Goal: Book appointment/travel/reservation

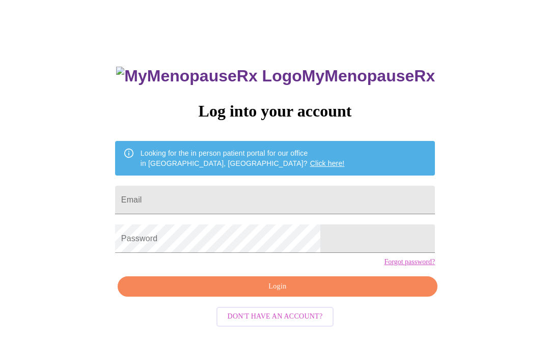
scroll to position [47, 0]
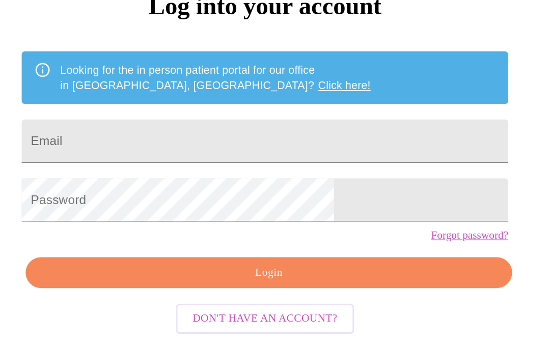
click at [238, 161] on input "Email" at bounding box center [275, 175] width 320 height 28
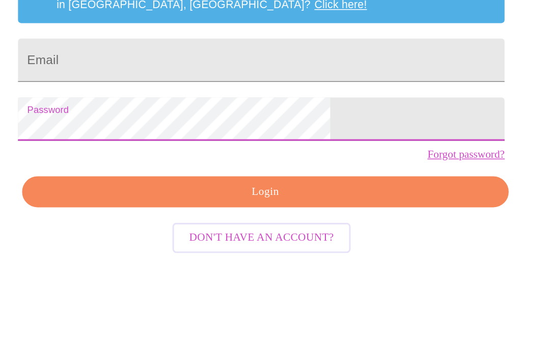
click at [232, 161] on input "Email" at bounding box center [275, 175] width 320 height 28
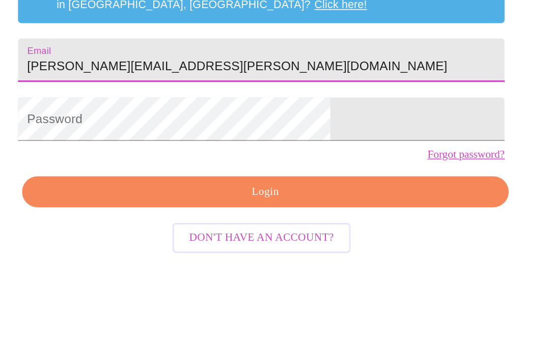
type input "[PERSON_NAME][EMAIL_ADDRESS][PERSON_NAME][DOMAIN_NAME]"
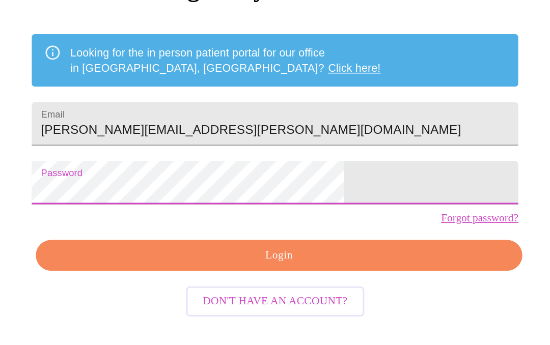
scroll to position [50, 0]
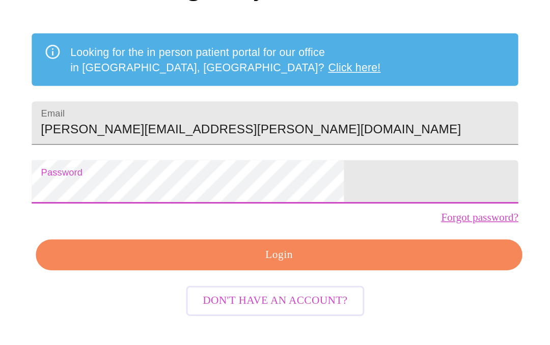
click at [223, 180] on div "MyMenopauseRx Log into your account Looking for the in person patient portal fo…" at bounding box center [275, 195] width 340 height 345
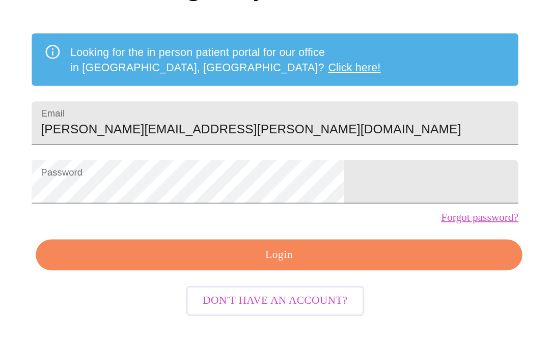
click at [190, 249] on button "Login" at bounding box center [278, 259] width 320 height 21
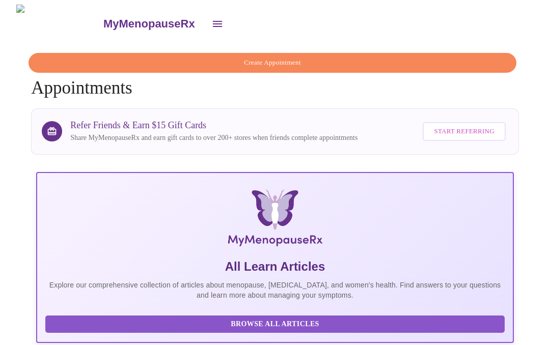
click at [327, 56] on span "Create Appointment" at bounding box center [272, 62] width 464 height 12
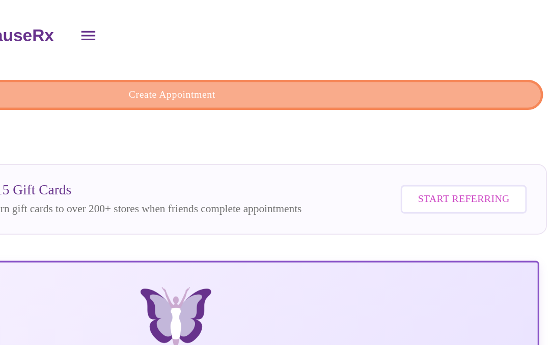
click at [256, 59] on span "Create Appointment" at bounding box center [272, 62] width 464 height 12
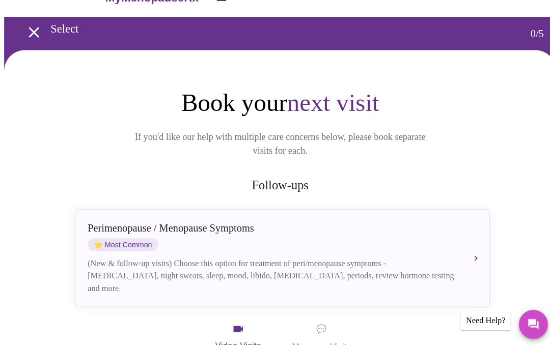
scroll to position [26, 0]
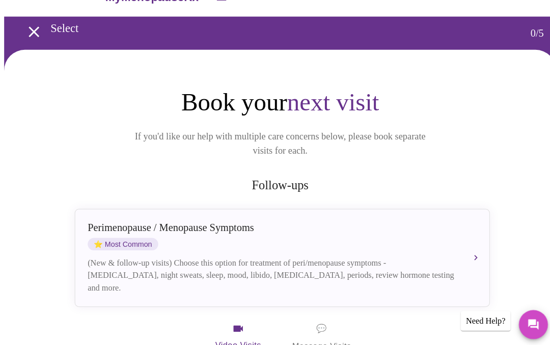
click at [348, 252] on div "(New & follow-up visits) Choose this option for treatment of peri/menopause sym…" at bounding box center [266, 270] width 361 height 37
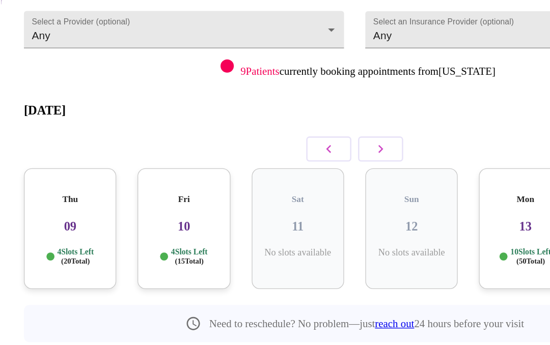
scroll to position [43, 0]
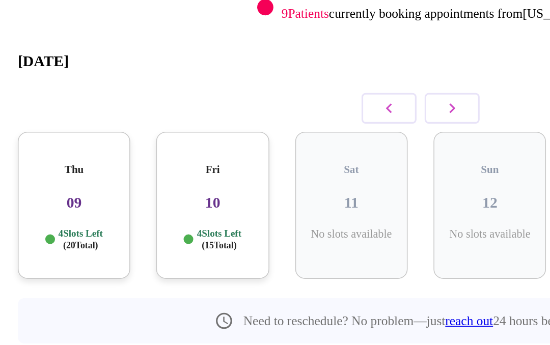
click at [56, 238] on p "4 Slots Left ( 20 Total)" at bounding box center [61, 245] width 28 height 15
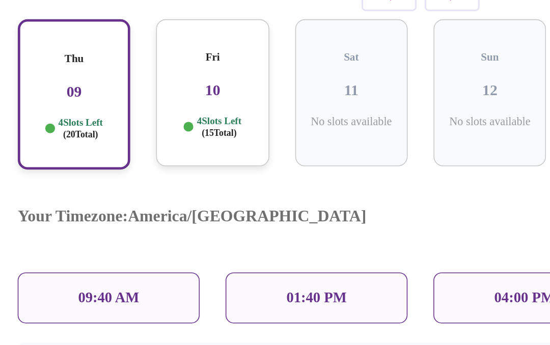
scroll to position [113, 0]
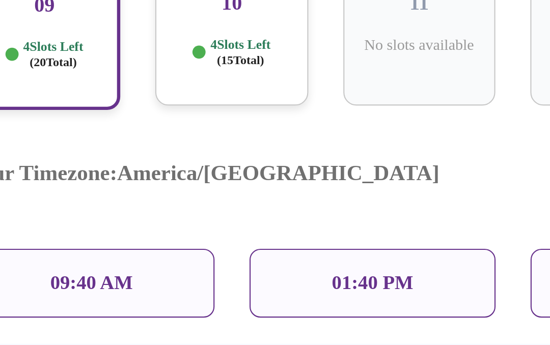
click at [73, 267] on div "09:40 AM" at bounding box center [78, 283] width 115 height 32
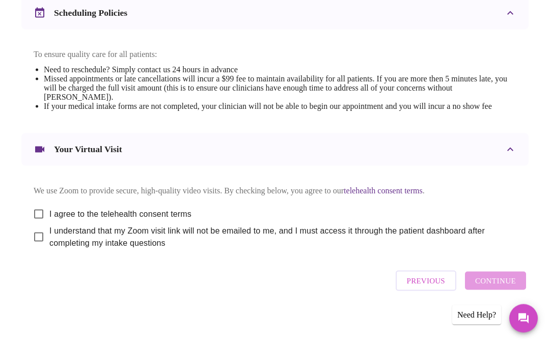
scroll to position [408, 0]
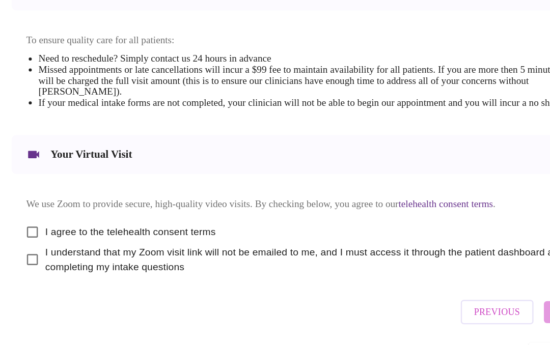
click at [30, 206] on input "I agree to the telehealth consent terms" at bounding box center [38, 213] width 21 height 21
checkbox input "true"
click at [29, 230] on input "I understand that my Zoom visit link will not be emailed to me, and I must acce…" at bounding box center [38, 235] width 21 height 21
checkbox input "true"
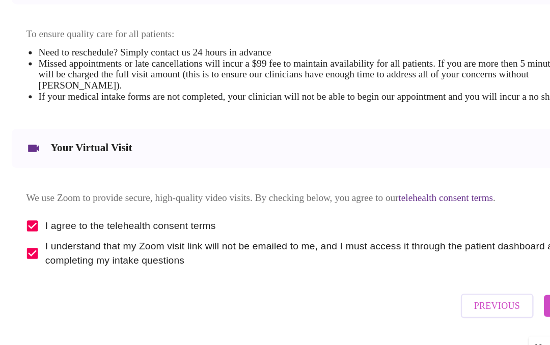
click at [439, 270] on button "Previous" at bounding box center [425, 280] width 61 height 20
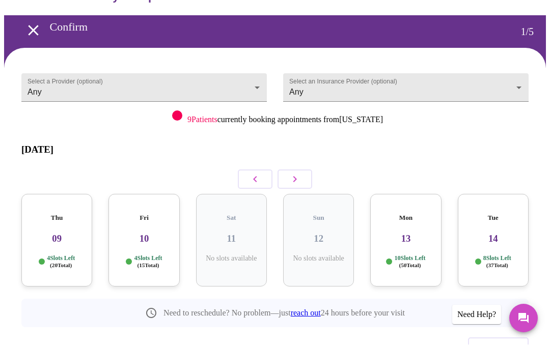
scroll to position [26, 0]
click at [60, 234] on h3 "09" at bounding box center [57, 239] width 54 height 11
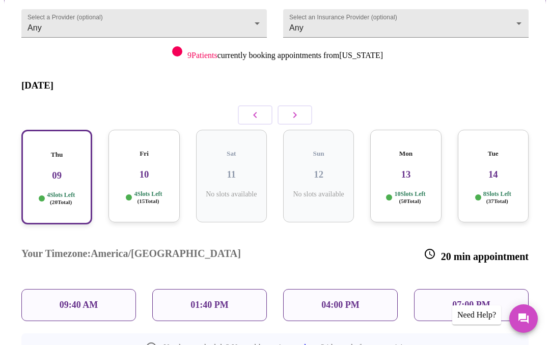
scroll to position [108, 0]
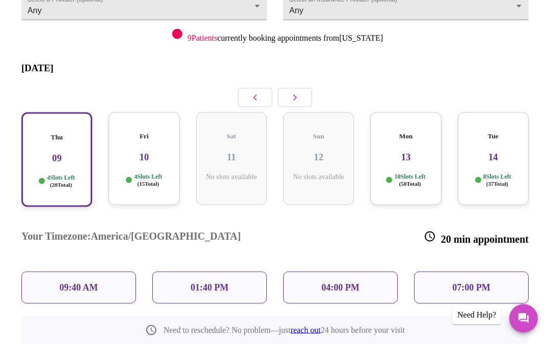
click at [100, 272] on div "09:40 AM" at bounding box center [78, 288] width 115 height 32
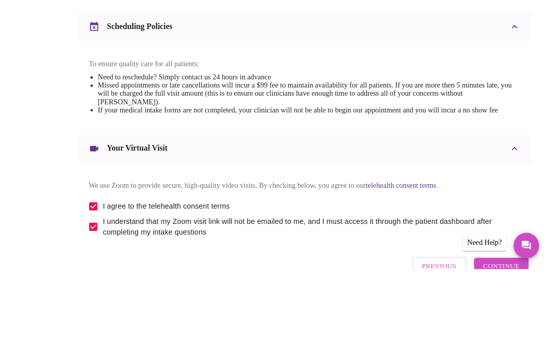
scroll to position [368, 0]
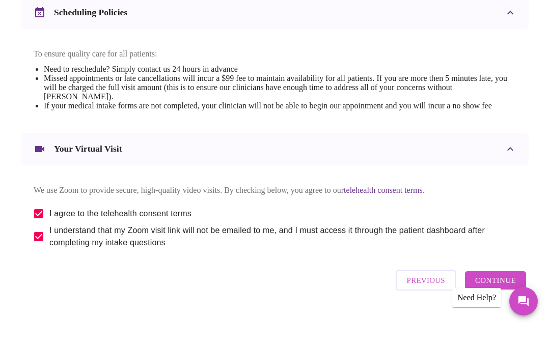
click at [516, 304] on span "Continue" at bounding box center [495, 297] width 41 height 13
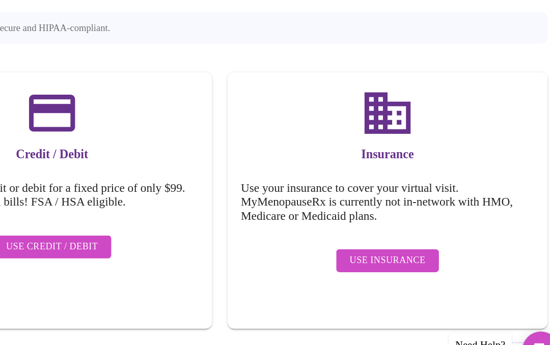
scroll to position [81, 0]
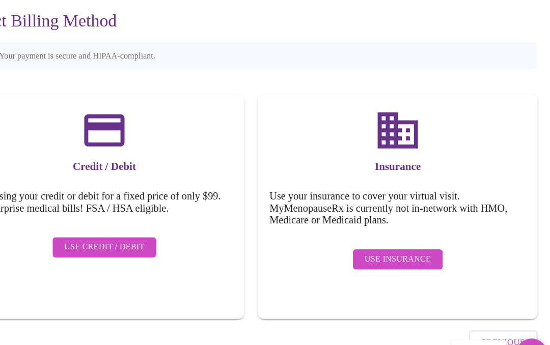
click at [375, 228] on span "Use Insurance" at bounding box center [404, 234] width 59 height 13
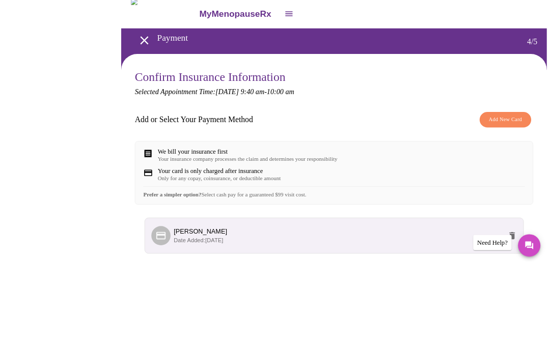
scroll to position [91, 0]
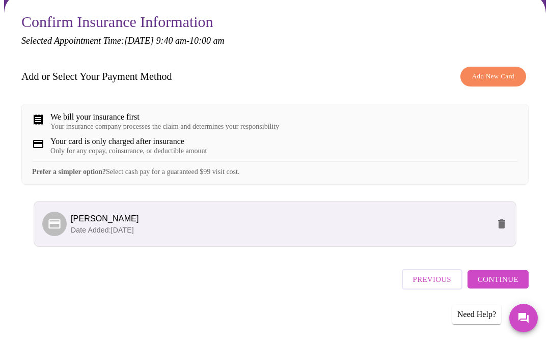
click at [516, 281] on span "Continue" at bounding box center [497, 279] width 41 height 13
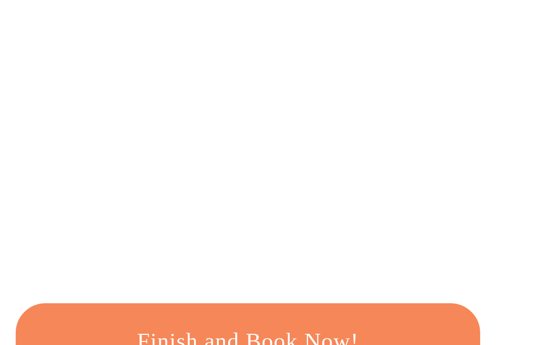
scroll to position [97, 0]
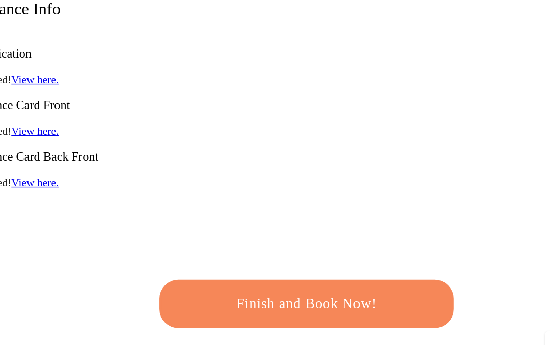
click at [272, 275] on span "Finish and Book Now!" at bounding box center [274, 285] width 197 height 20
